Goal: Task Accomplishment & Management: Complete application form

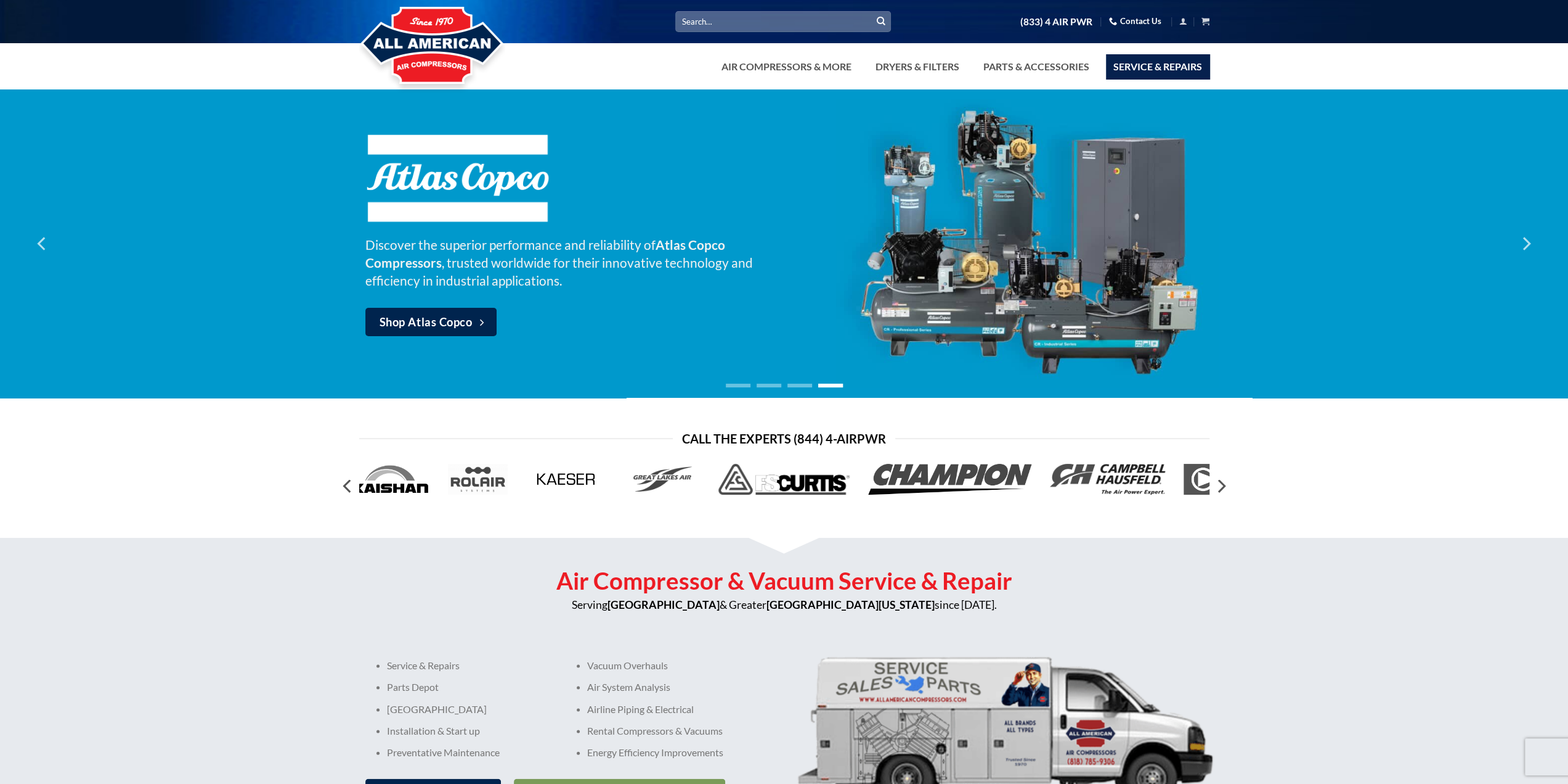
click at [1159, 66] on link "Service & Repairs" at bounding box center [1158, 66] width 103 height 25
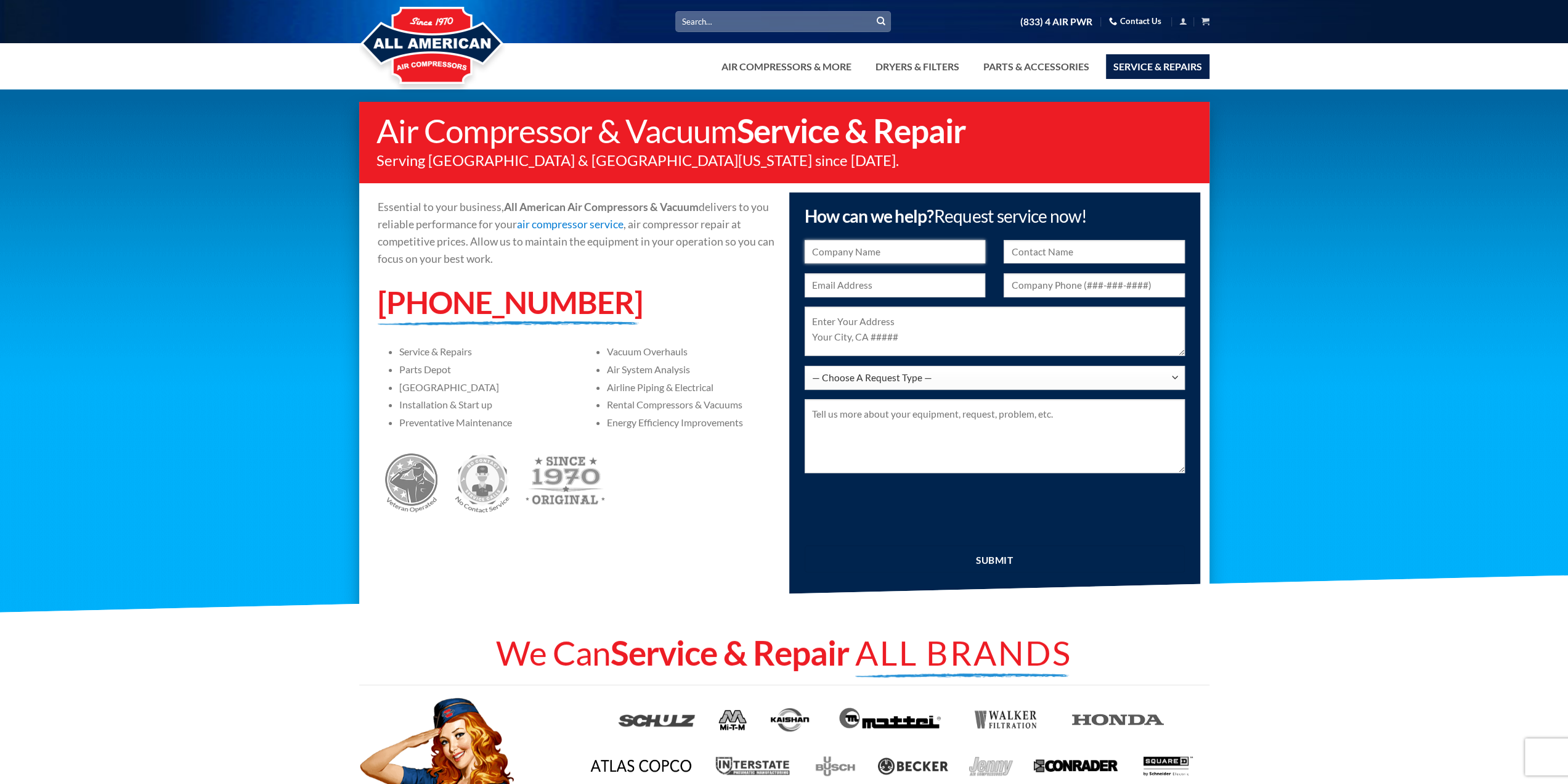
click at [868, 250] on input "text" at bounding box center [896, 252] width 181 height 24
type input "[URL][DOMAIN_NAME]"
type input "[PERSON_NAME]"
type input "[PERSON_NAME][EMAIL_ADDRESS][DOMAIN_NAME]"
type input "8189492641"
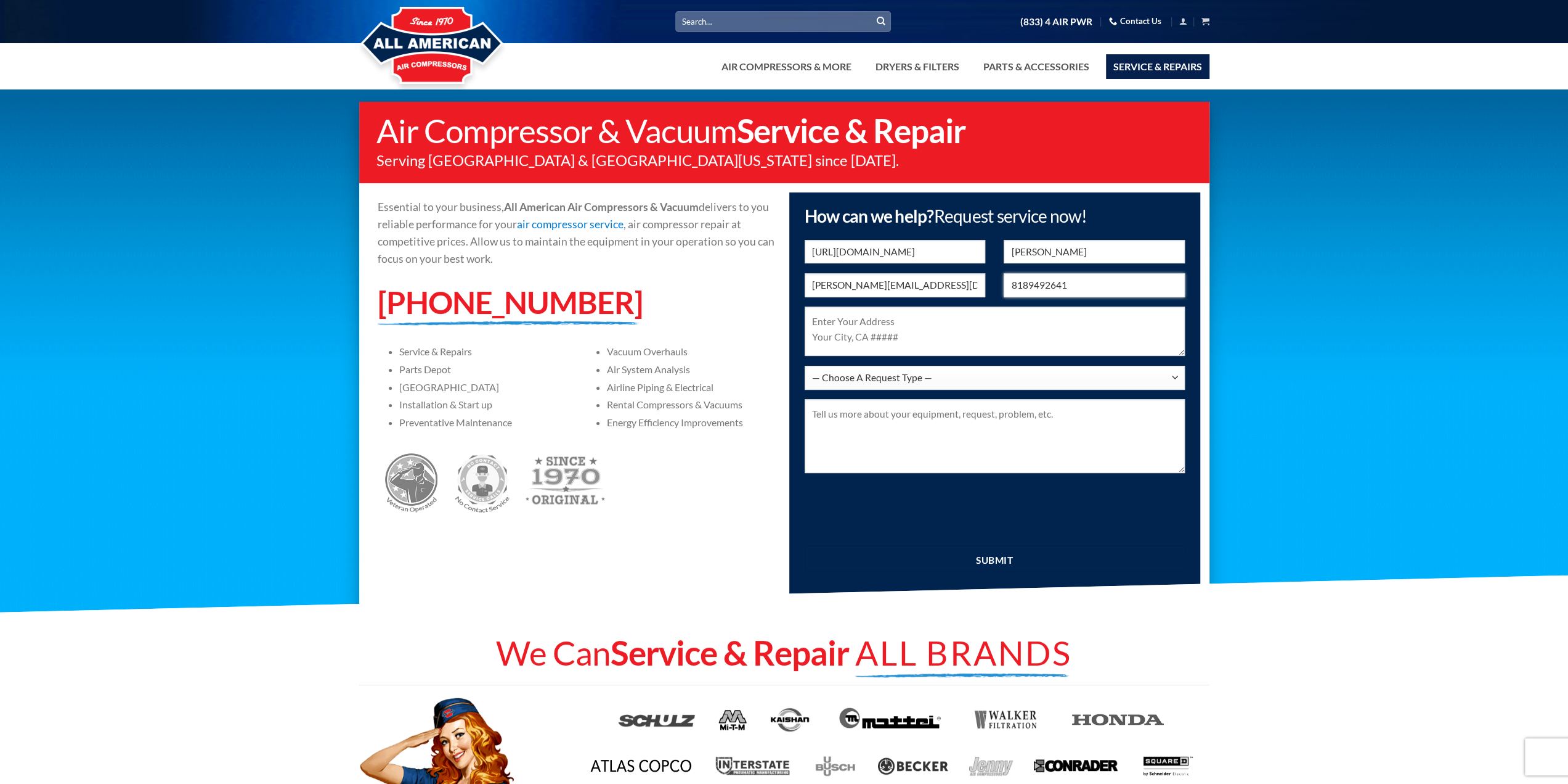
type textarea "[STREET_ADDRESS]"
drag, startPoint x: 1039, startPoint y: 291, endPoint x: 974, endPoint y: 286, distance: 65.2
click at [966, 287] on div "[PERSON_NAME][EMAIL_ADDRESS][DOMAIN_NAME] 8189492641" at bounding box center [995, 290] width 399 height 34
type input "8054027063"
click at [915, 369] on select "— Choose A Request Type — I Have A Question Service & Repair Parts & Accessorie…" at bounding box center [995, 378] width 380 height 24
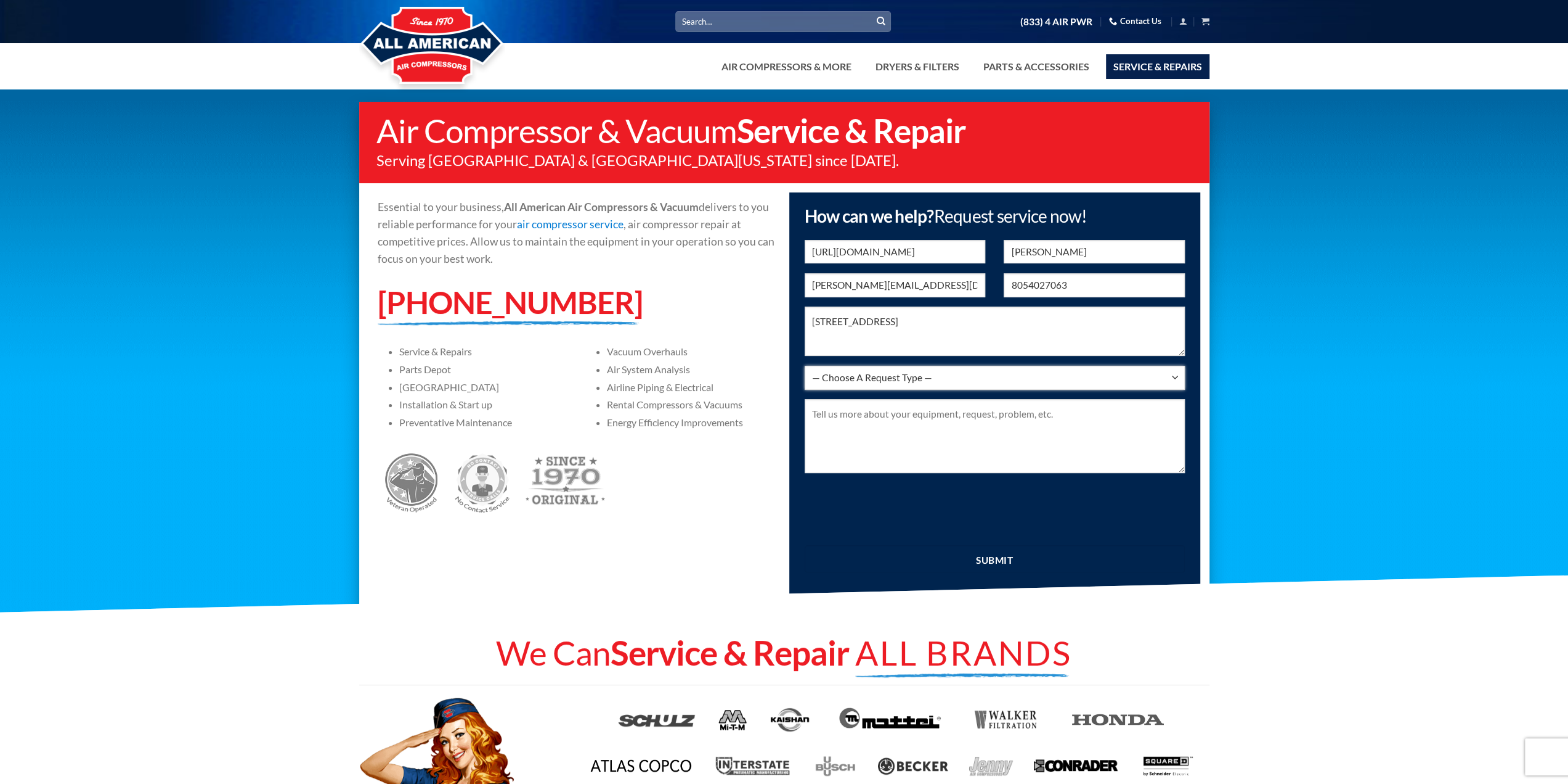
select select "Service & Repair"
click at [805, 366] on select "— Choose A Request Type — I Have A Question Service & Repair Parts & Accessorie…" at bounding box center [995, 378] width 380 height 24
click at [877, 426] on textarea at bounding box center [995, 436] width 380 height 74
click at [1132, 417] on textarea "We have 2 Kaeser compressors that need immediate repair and service." at bounding box center [995, 436] width 380 height 74
click at [889, 415] on textarea "We have 2 Kaeser compressors that need immediate repair and service." at bounding box center [995, 436] width 380 height 74
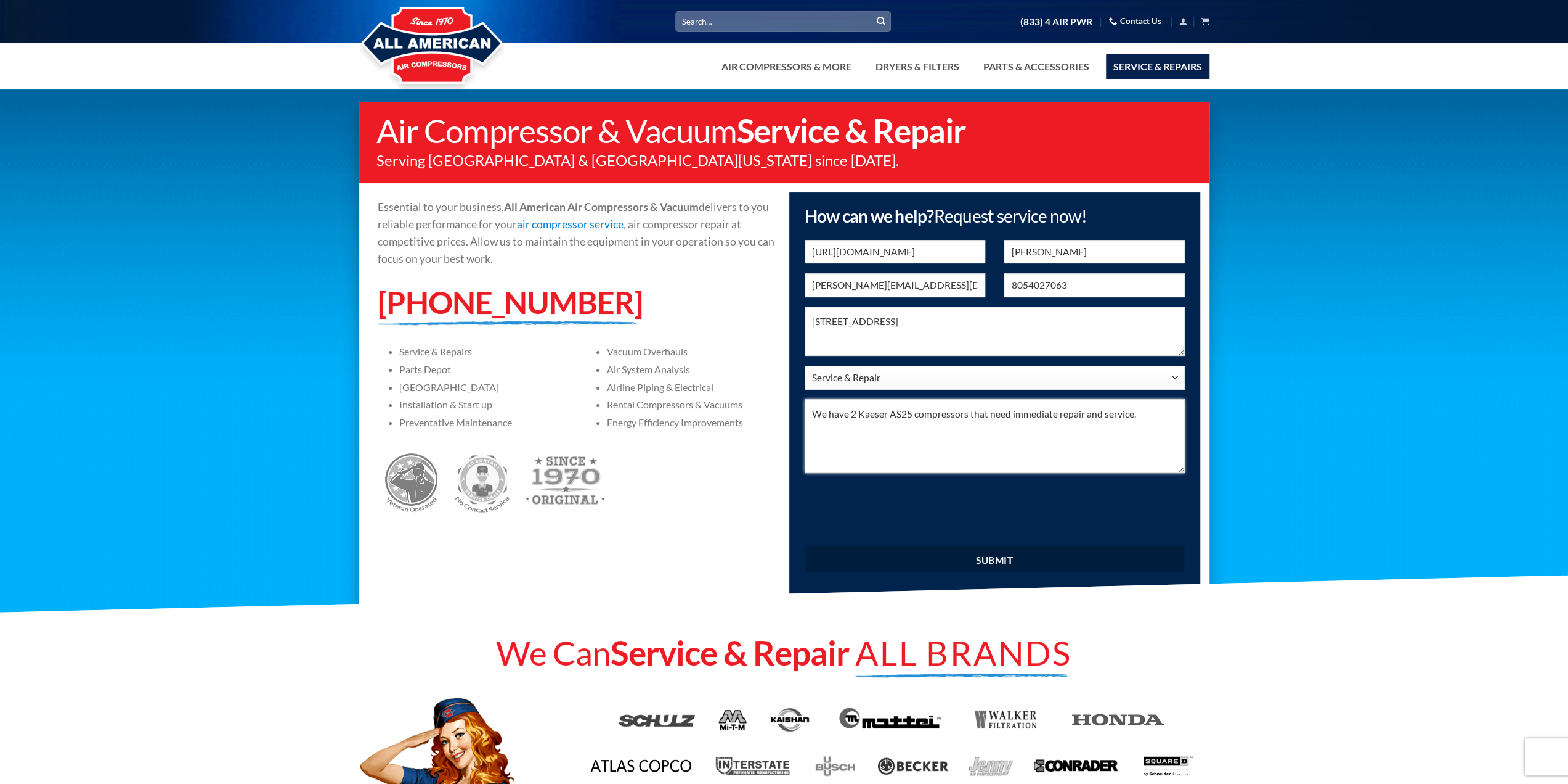
type textarea "We have 2 Kaeser AS25 compressors that need immediate repair and service."
click at [995, 568] on input "submit" at bounding box center [995, 558] width 380 height 27
